Goal: Information Seeking & Learning: Learn about a topic

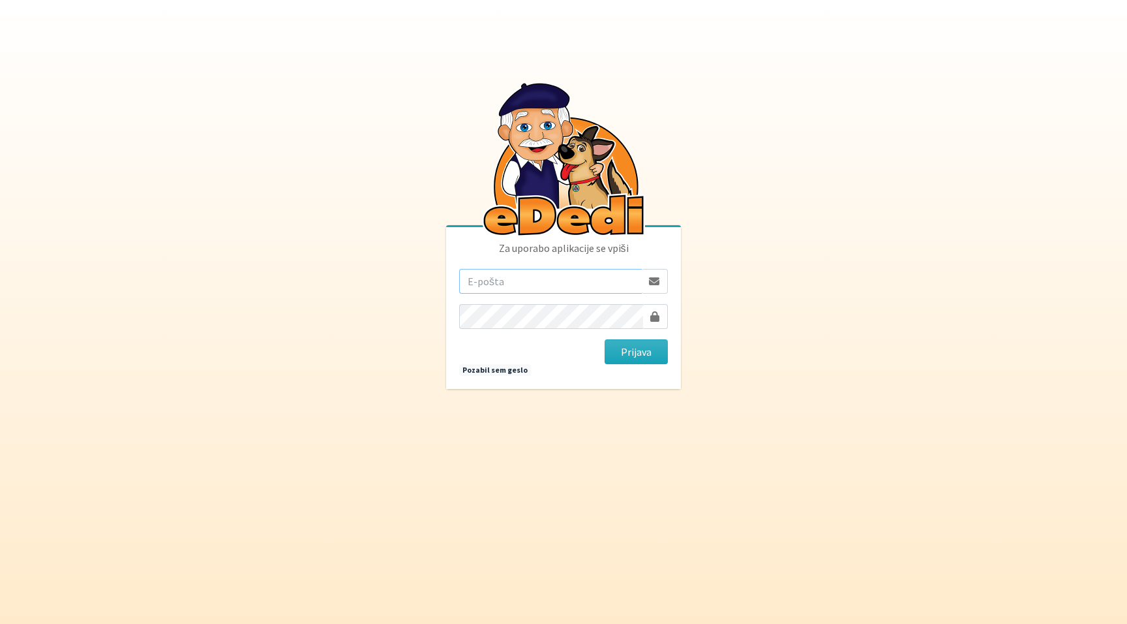
type input "[PERSON_NAME][EMAIL_ADDRESS][PERSON_NAME][PERSON_NAME][DOMAIN_NAME]"
click at [636, 352] on button "Prijava" at bounding box center [636, 351] width 63 height 25
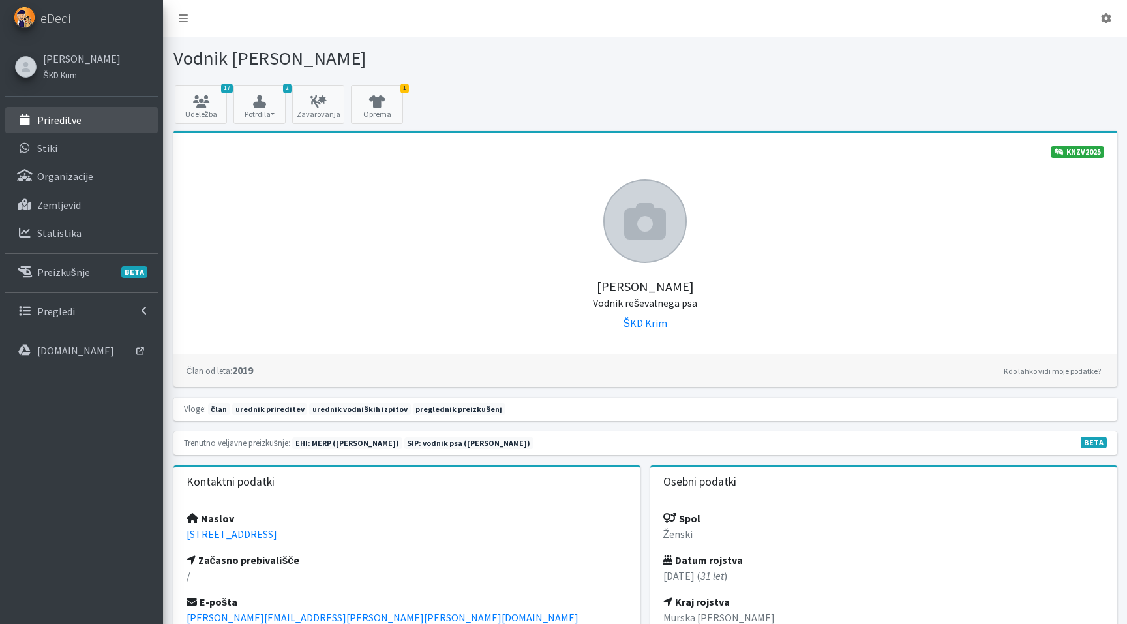
click at [85, 119] on link "Prireditve" at bounding box center [81, 120] width 153 height 26
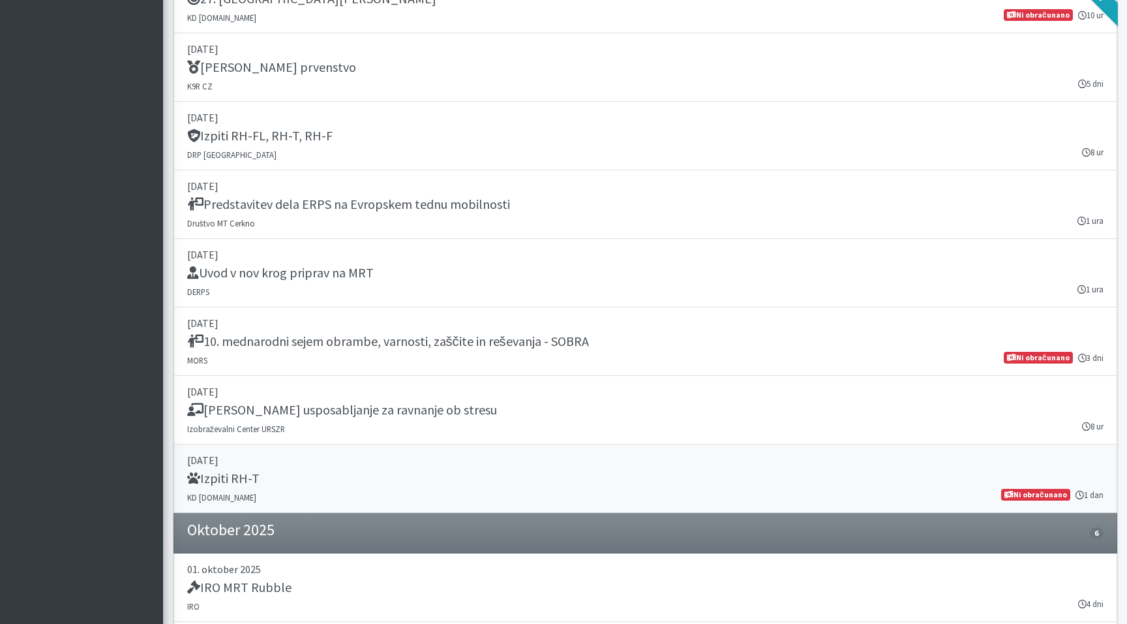
scroll to position [1936, 0]
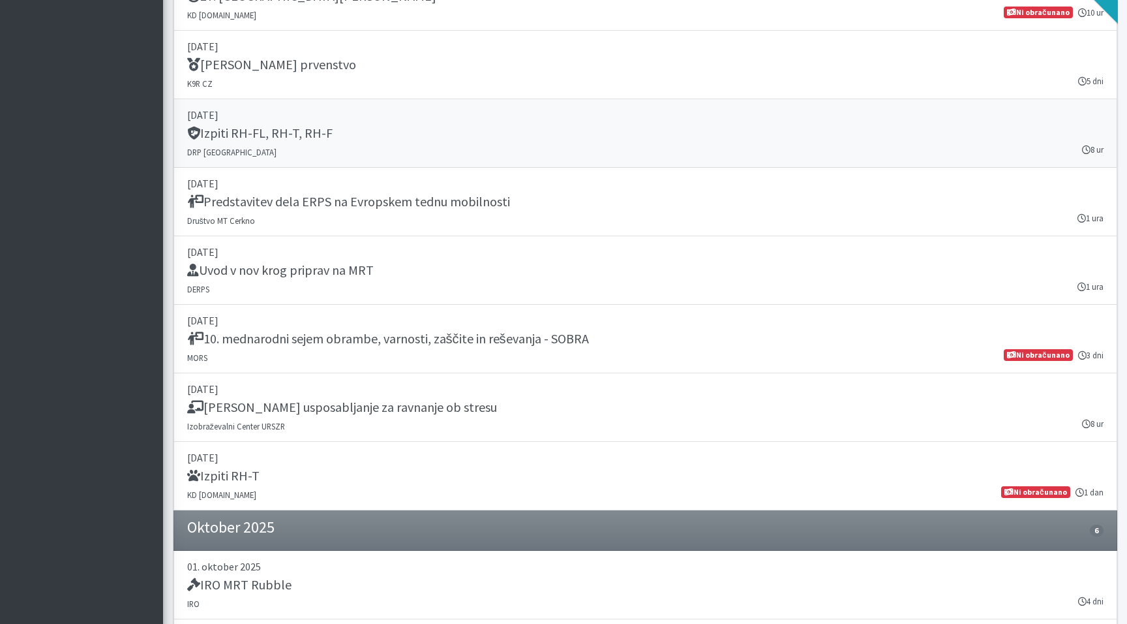
click at [335, 127] on div "Izpiti RH-FL, RH-T, RH-F" at bounding box center [645, 134] width 917 height 18
